Goal: Information Seeking & Learning: Learn about a topic

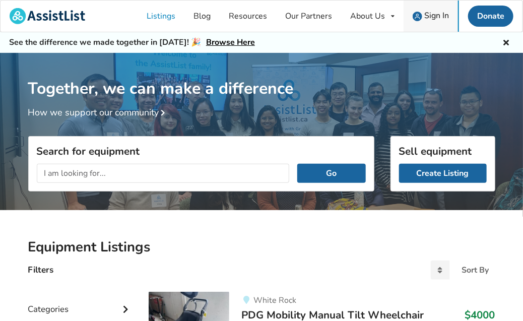
click at [435, 13] on span "Sign In" at bounding box center [436, 15] width 25 height 11
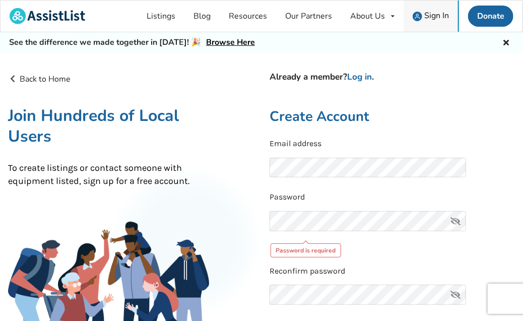
click at [439, 11] on span "Sign In" at bounding box center [436, 15] width 25 height 11
click at [358, 73] on link "Log in" at bounding box center [359, 77] width 25 height 12
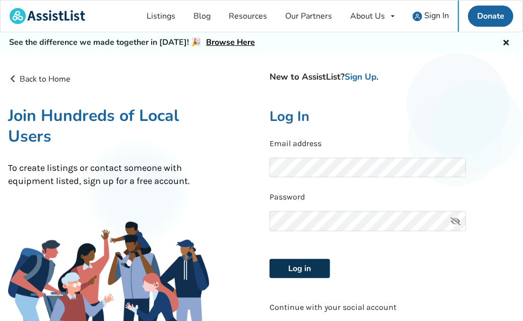
click at [291, 266] on button "Log in" at bounding box center [299, 268] width 60 height 19
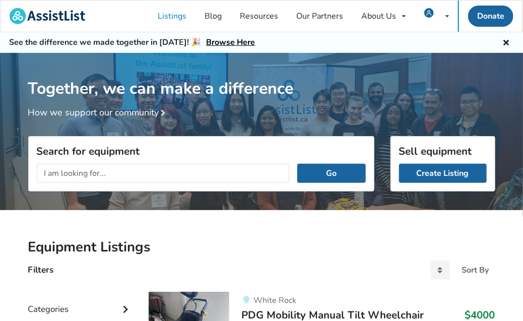
click at [109, 171] on input "text" at bounding box center [163, 173] width 253 height 19
type input "stella wheelchair"
click at [341, 171] on button "Go" at bounding box center [331, 173] width 68 height 19
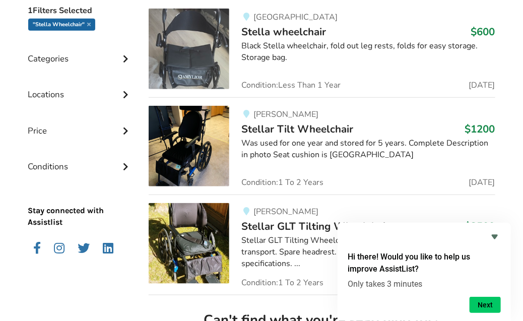
scroll to position [274, 0]
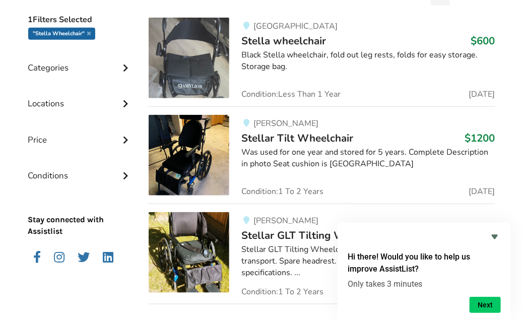
click at [254, 150] on div "Was used for one year and stored for 5 years. Complete Description in photo Sea…" at bounding box center [367, 158] width 253 height 23
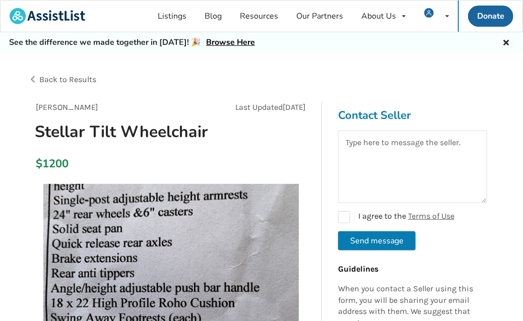
click at [55, 80] on span "Back to Results" at bounding box center [67, 80] width 57 height 10
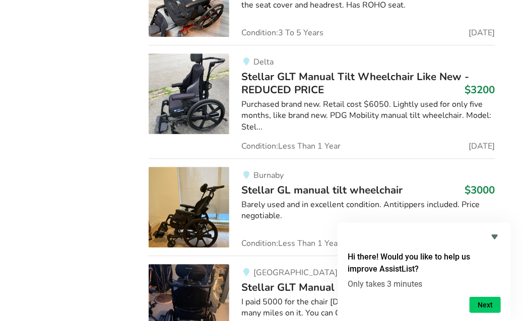
scroll to position [837, 0]
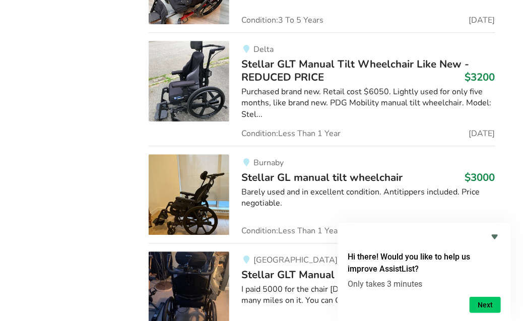
click at [293, 172] on span "Stellar GL manual tilt wheelchair" at bounding box center [321, 177] width 161 height 14
